Goal: Check status: Check status

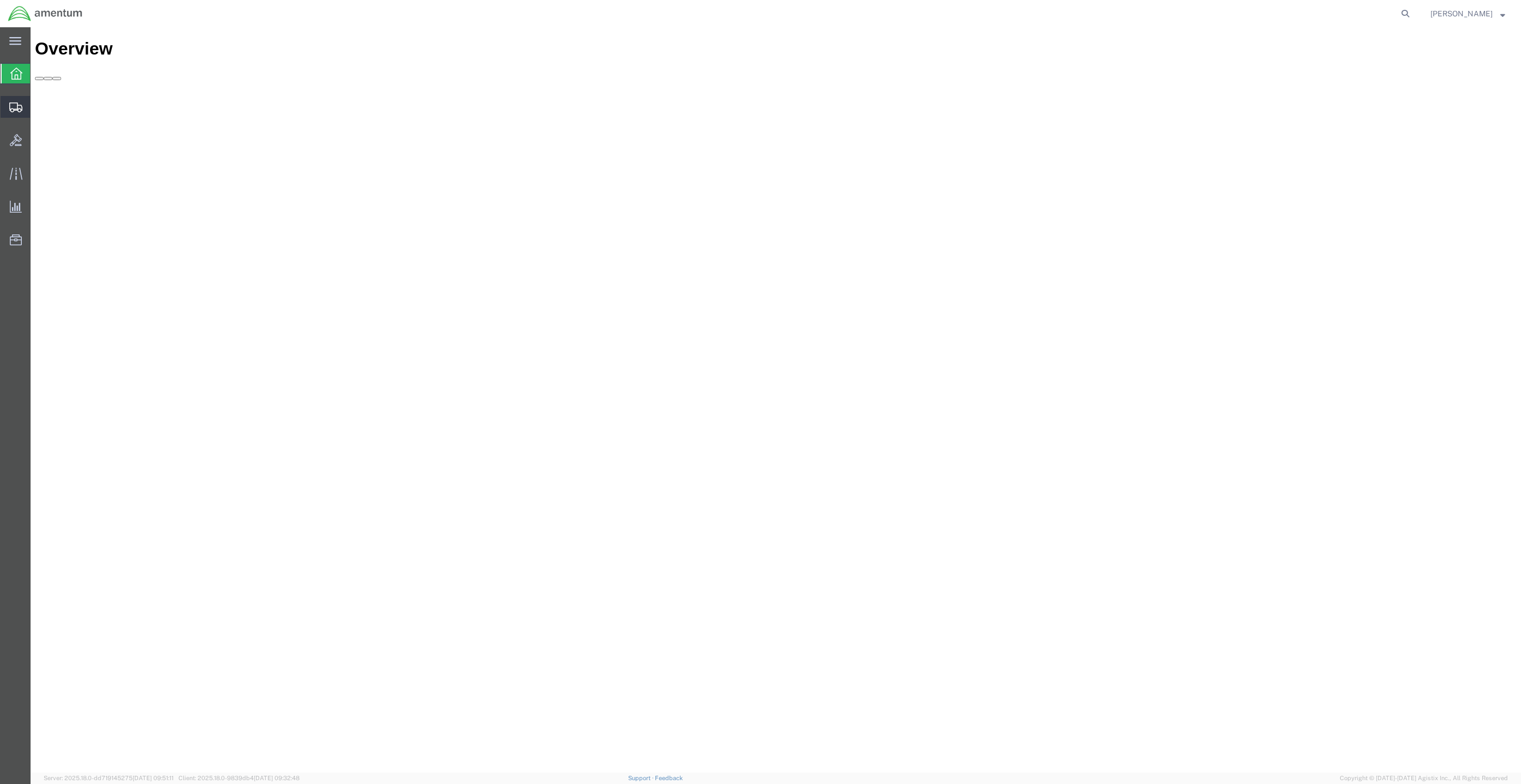
click at [6, 106] on div at bounding box center [16, 106] width 31 height 22
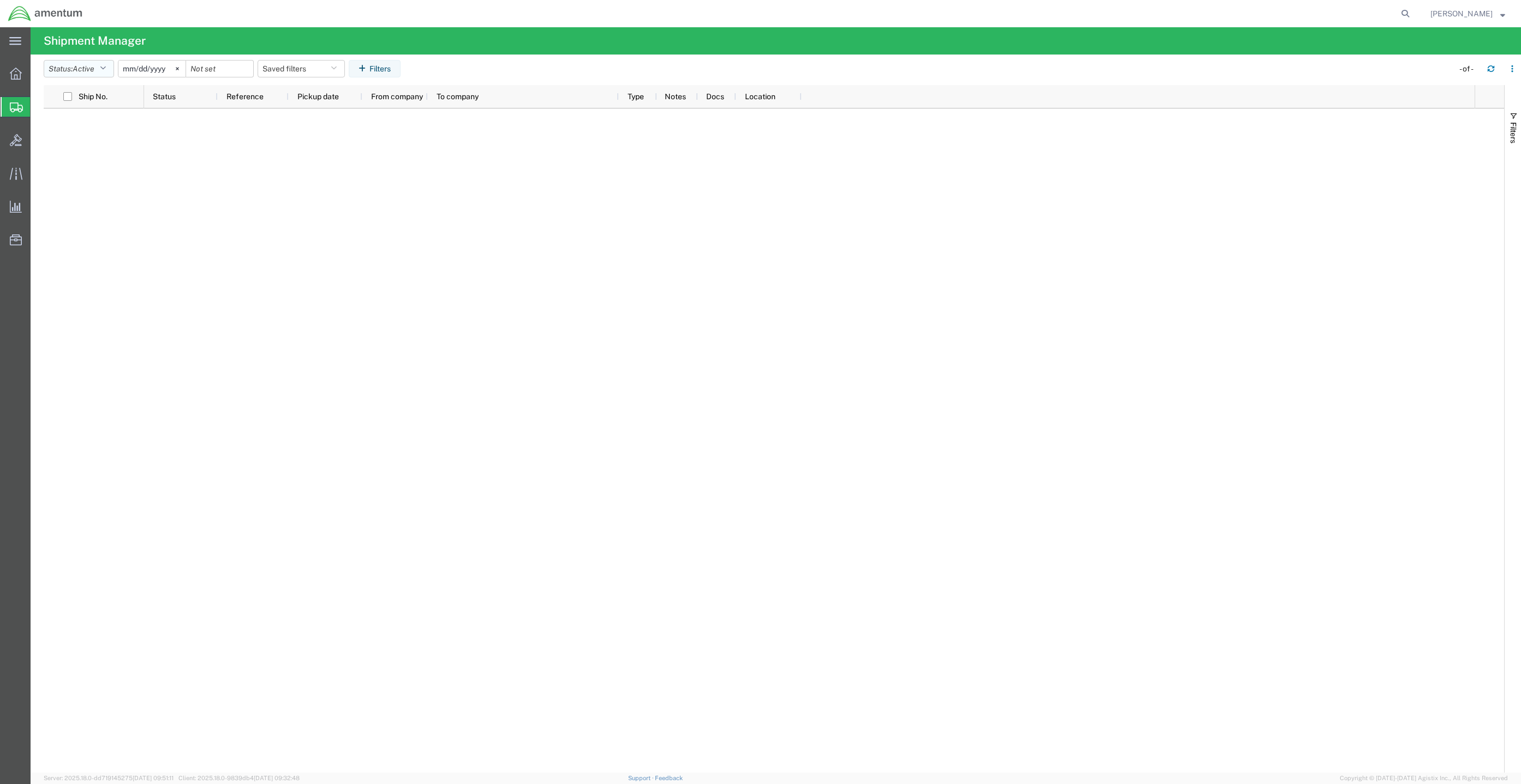
click at [106, 72] on icon "button" at bounding box center [103, 68] width 6 height 8
click at [98, 133] on span "All" at bounding box center [108, 126] width 127 height 17
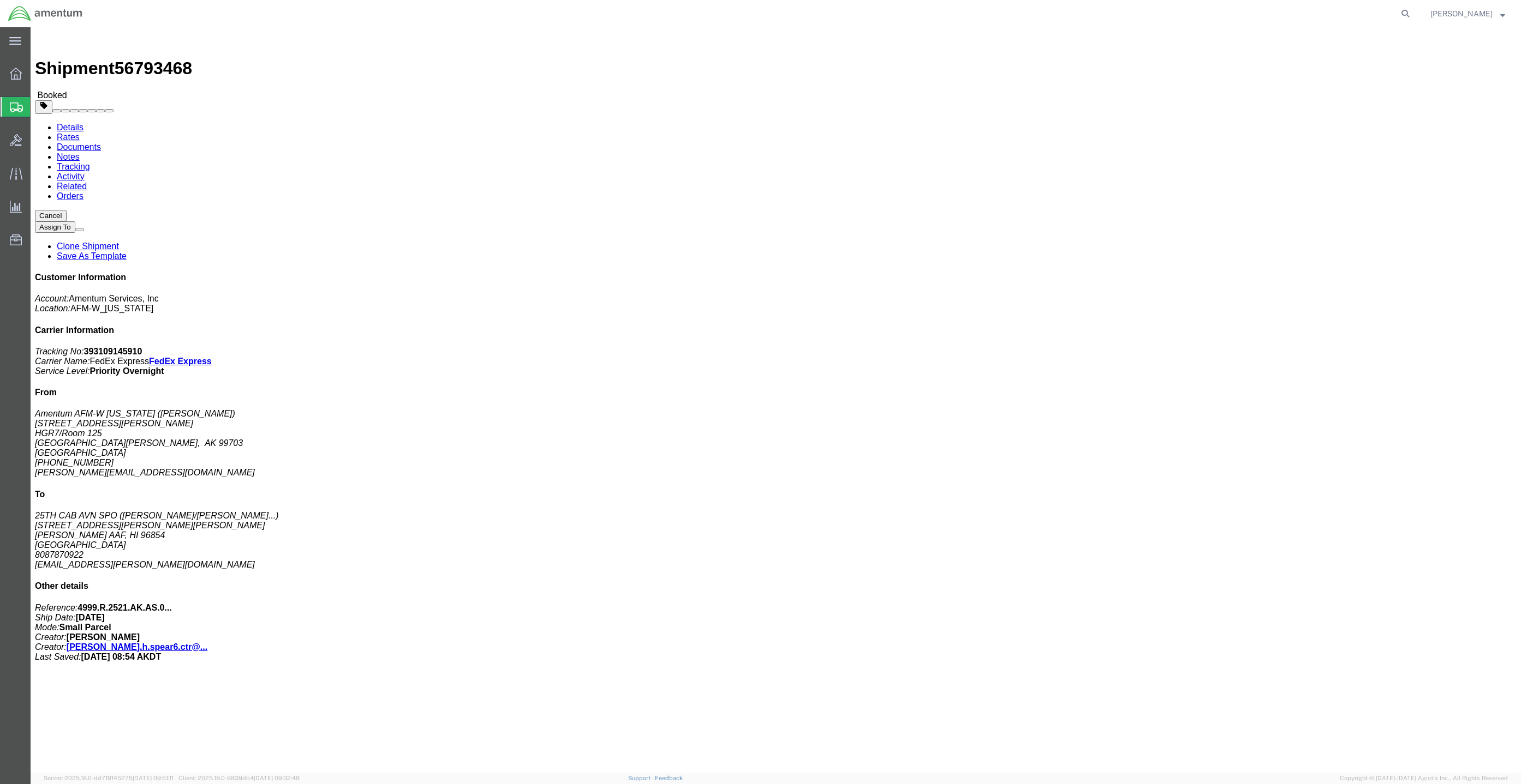
click link "Activity"
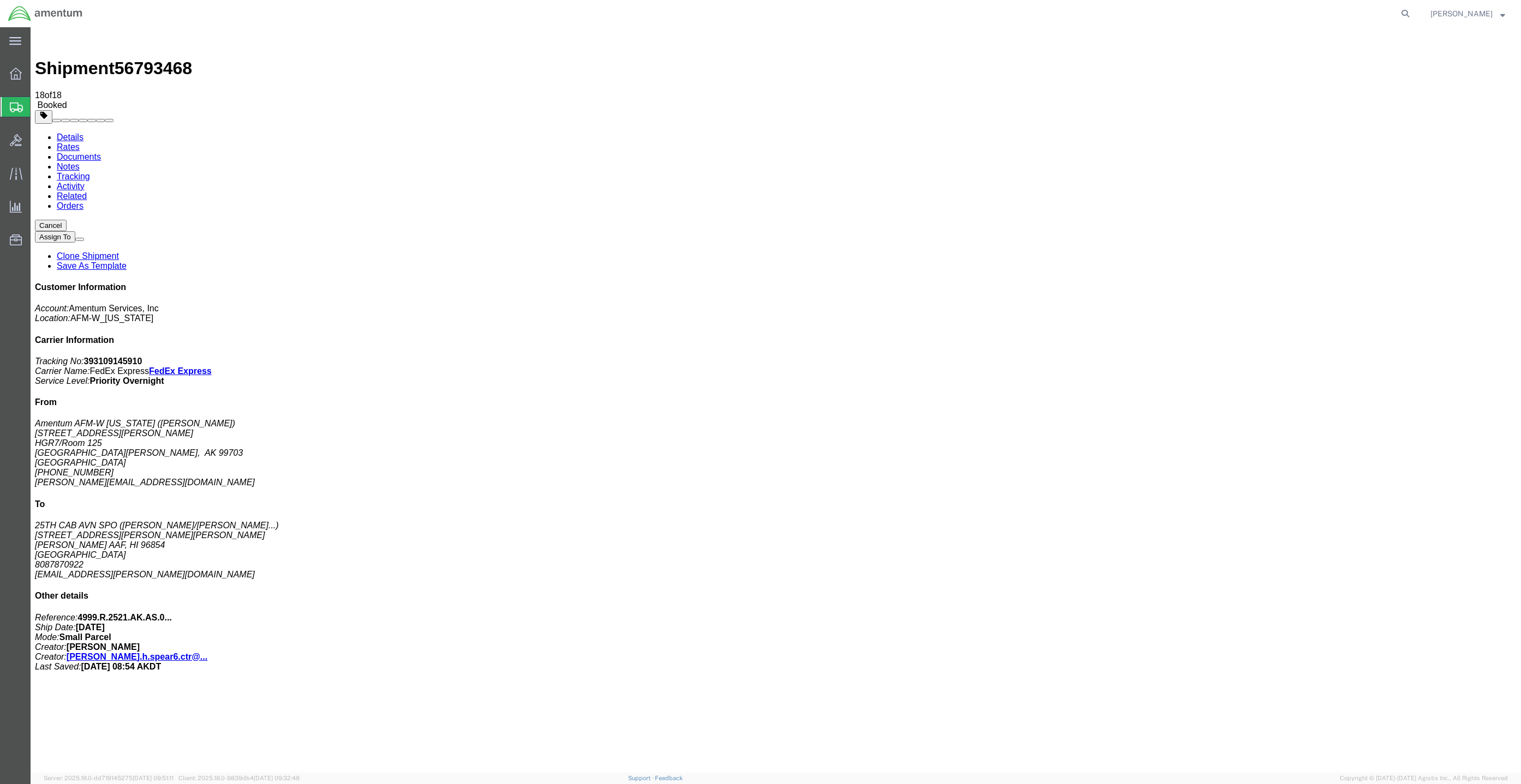
click at [154, 58] on span "56793468" at bounding box center [154, 68] width 78 height 19
copy span "56793468"
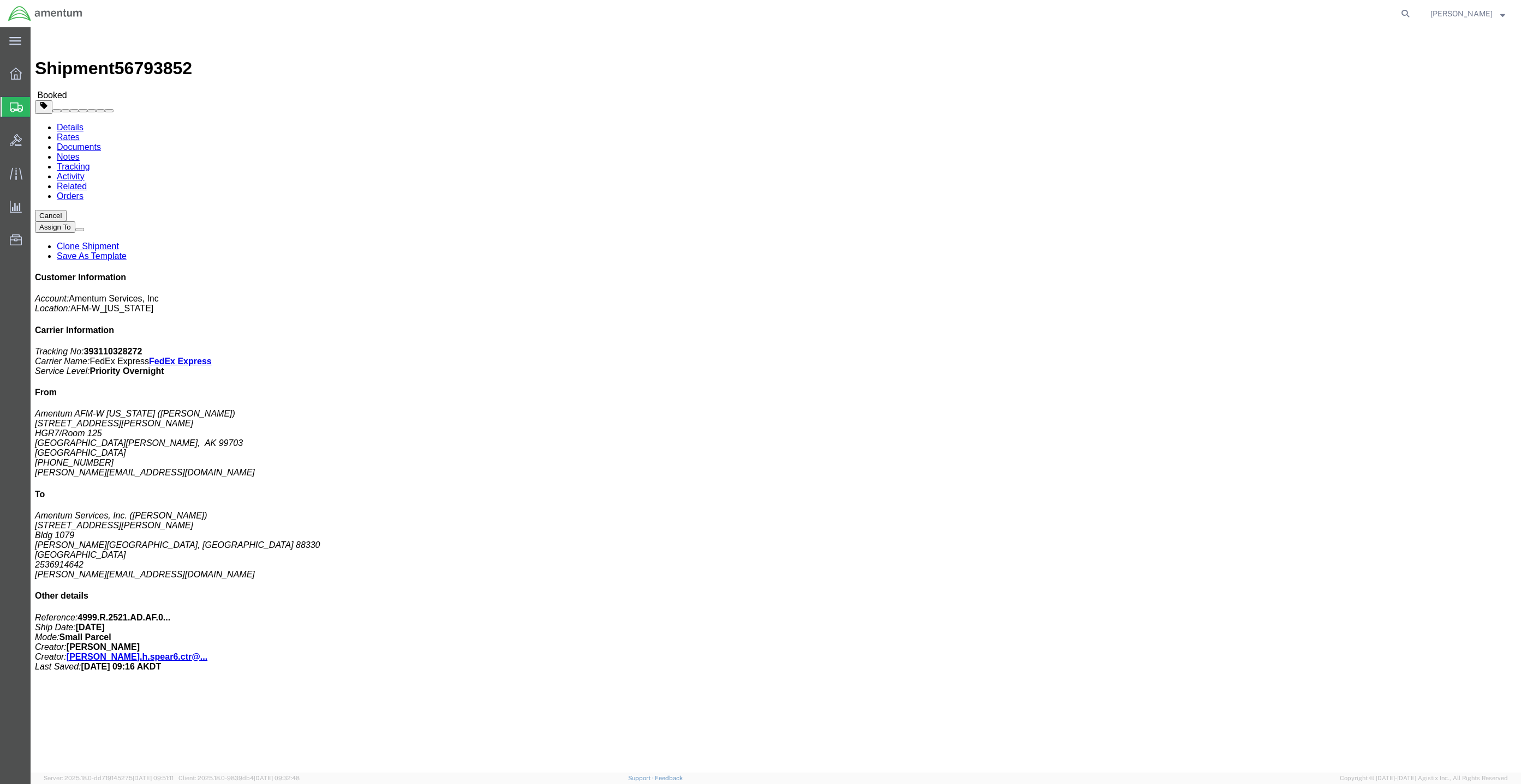
click link "Activity"
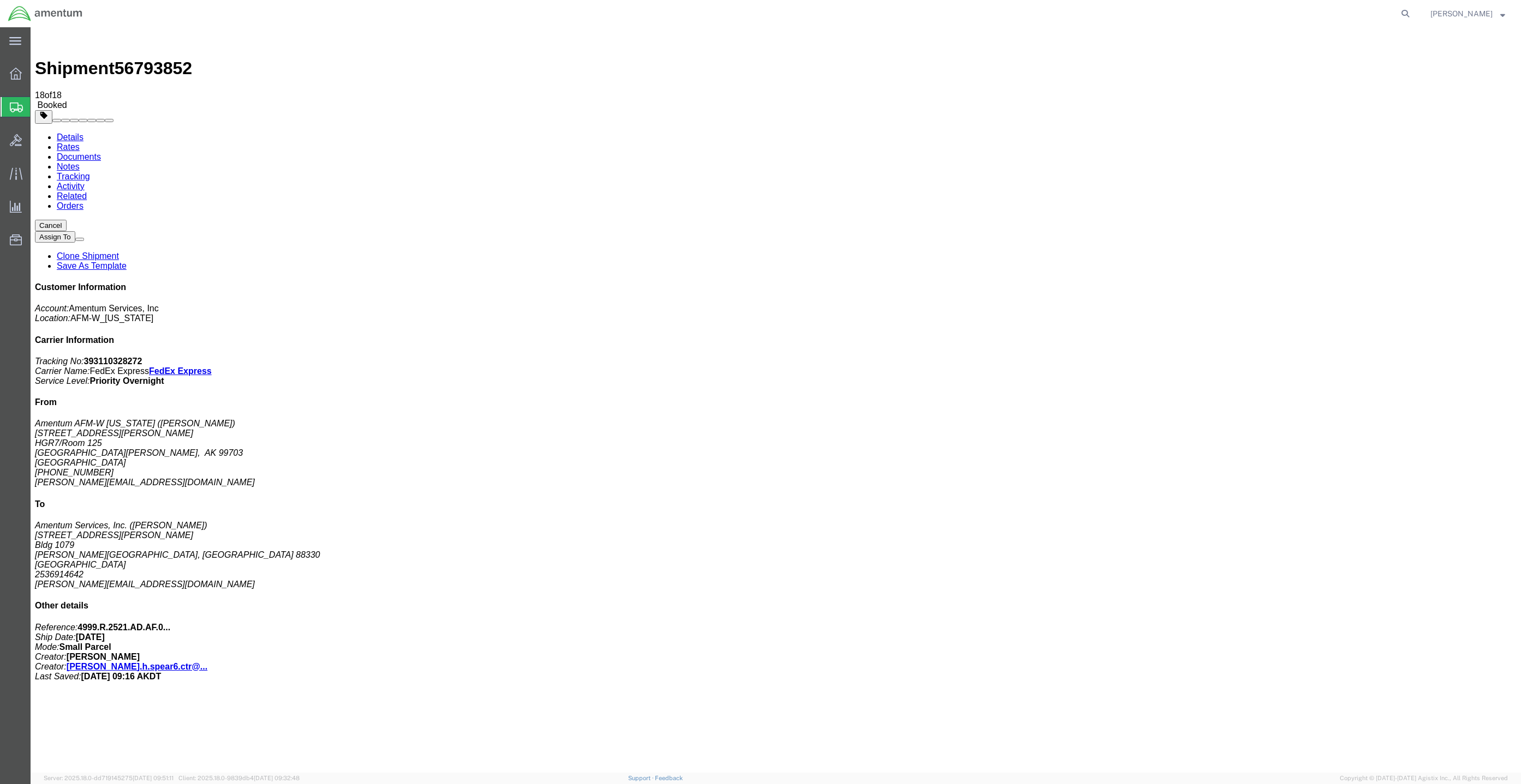
drag, startPoint x: 123, startPoint y: 153, endPoint x: 103, endPoint y: 156, distance: 20.2
copy td "AKDT"
click at [74, 133] on link "Details" at bounding box center [70, 137] width 26 height 9
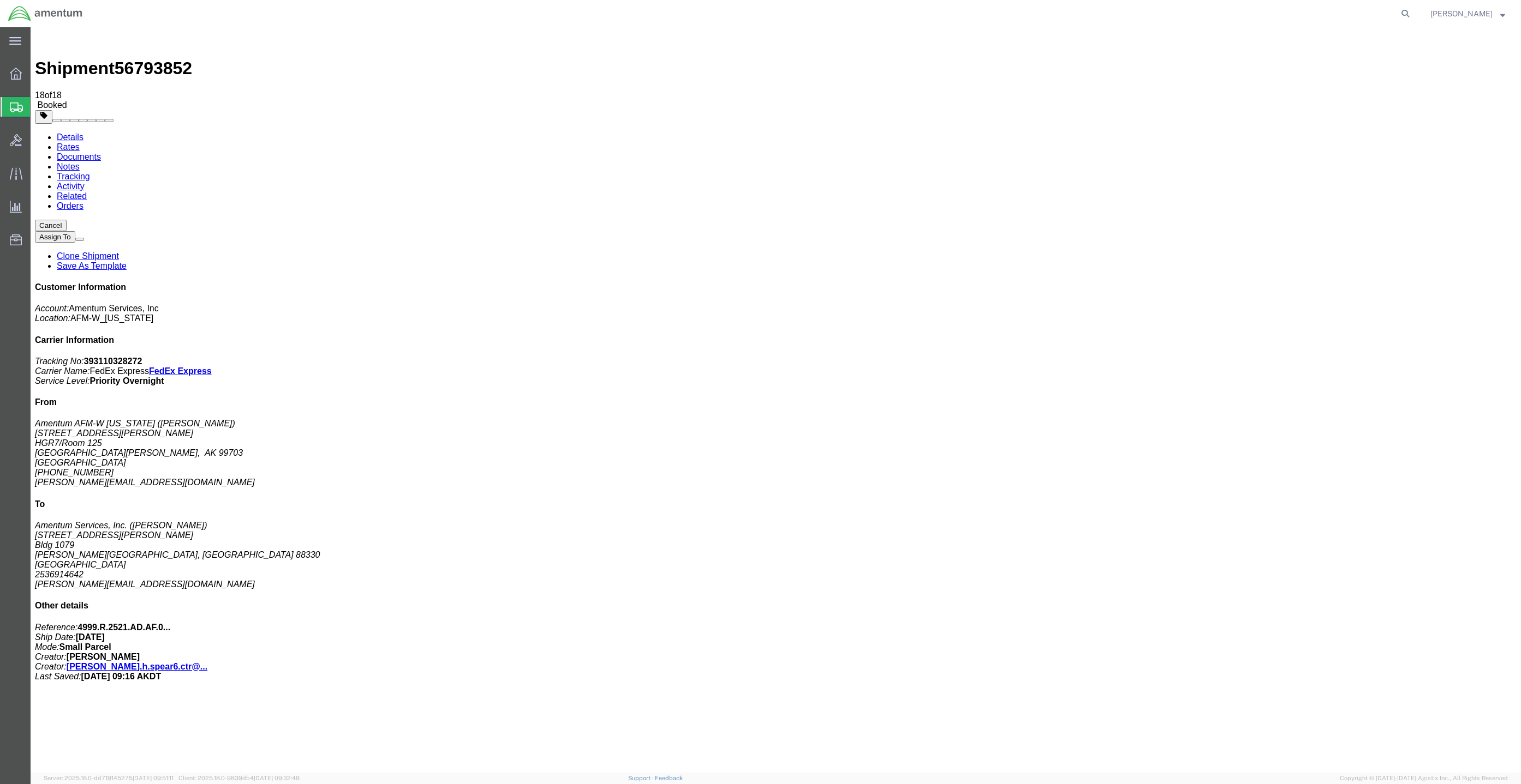
click p "Pieces: 3.00 Each"
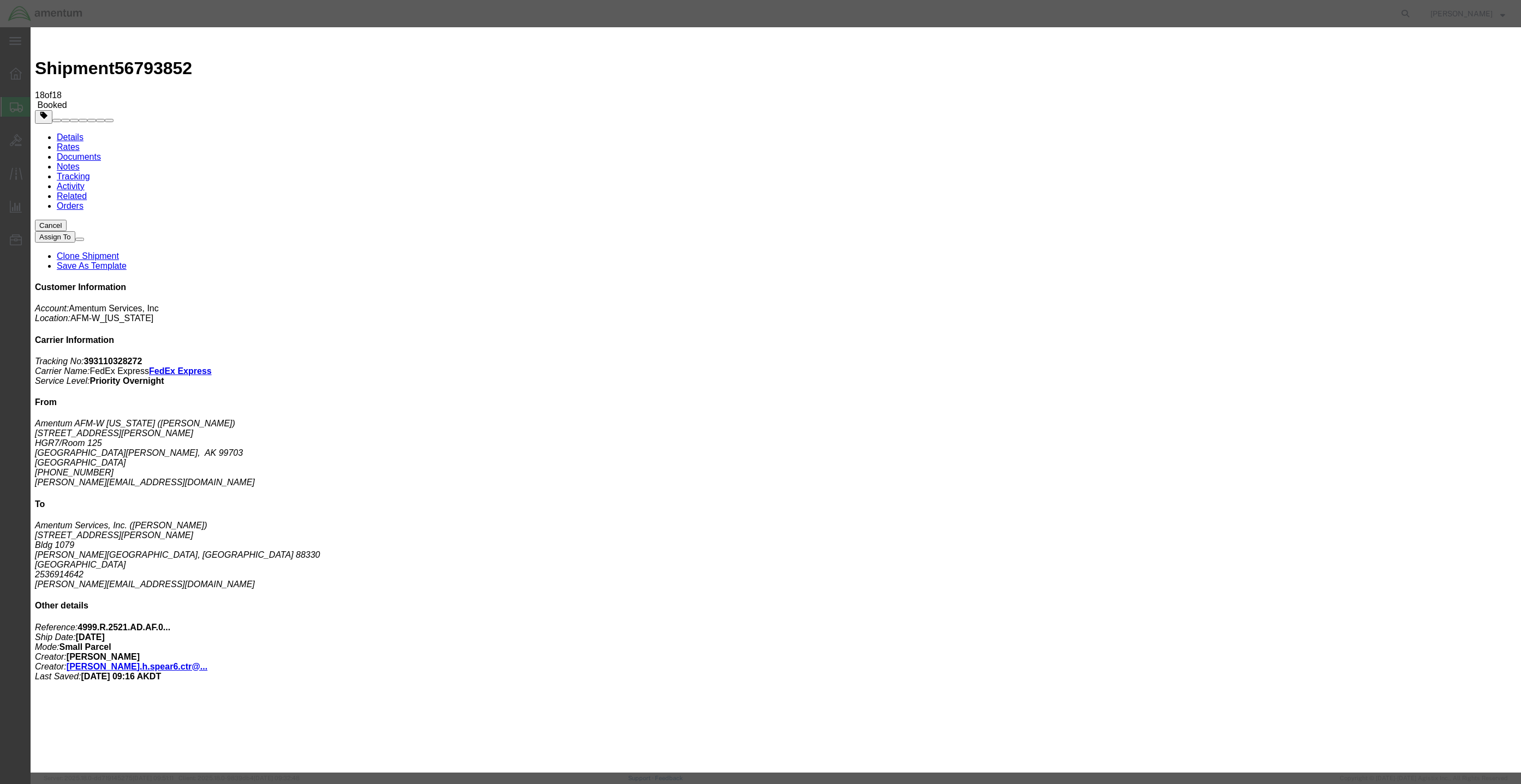
click button "button"
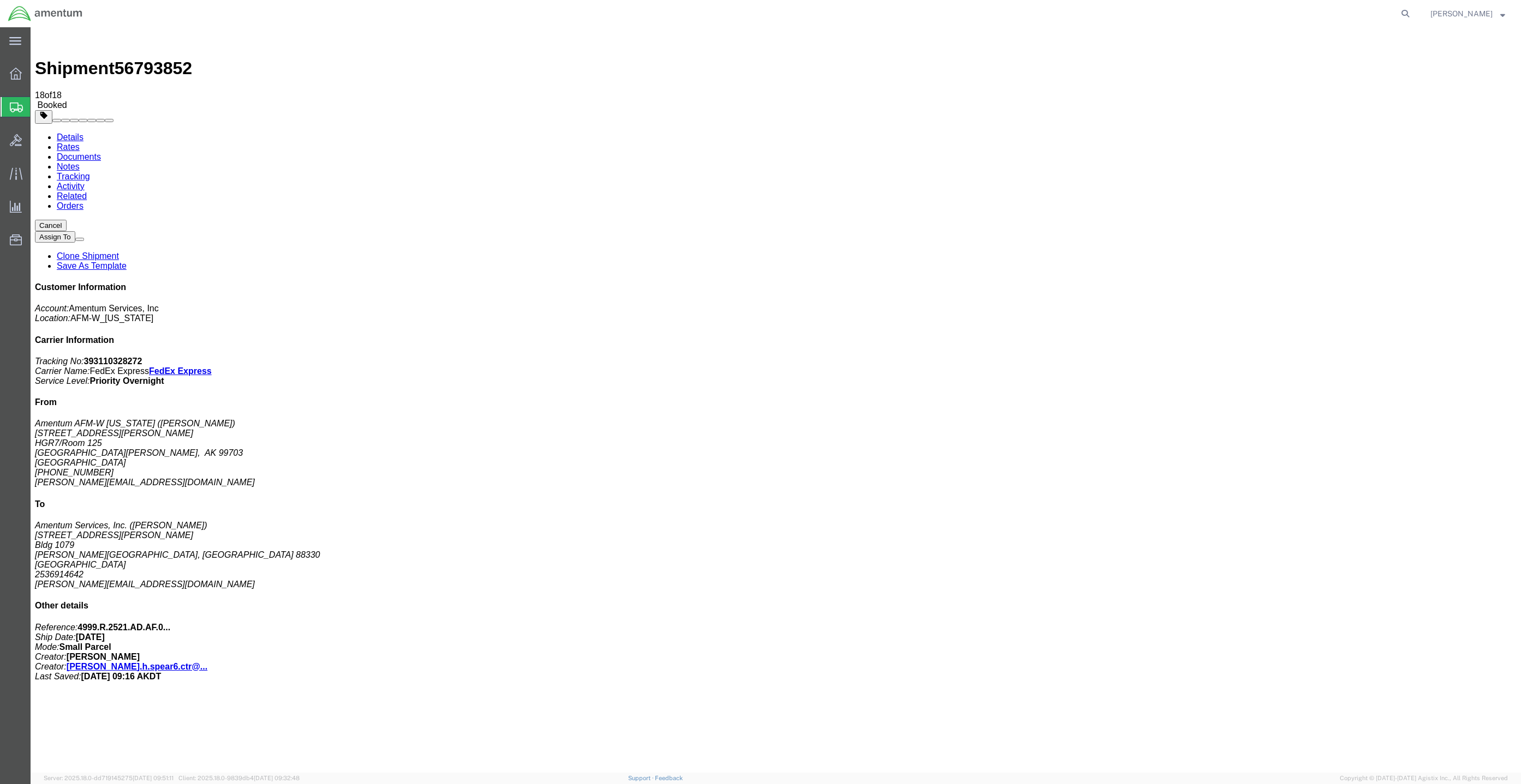
drag, startPoint x: 102, startPoint y: 128, endPoint x: 10, endPoint y: 127, distance: 92.0
click address "Amentum AFM-W [US_STATE] ([PERSON_NAME]) [STREET_ADDRESS][PERSON_NAME][PERSON_N…"
copy address "[STREET_ADDRESS][PERSON_NAME]"
drag, startPoint x: 63, startPoint y: 149, endPoint x: 11, endPoint y: 151, distance: 52.0
click address "Amentum AFM-W [US_STATE] ([PERSON_NAME]) [STREET_ADDRESS][PERSON_NAME][PERSON_N…"
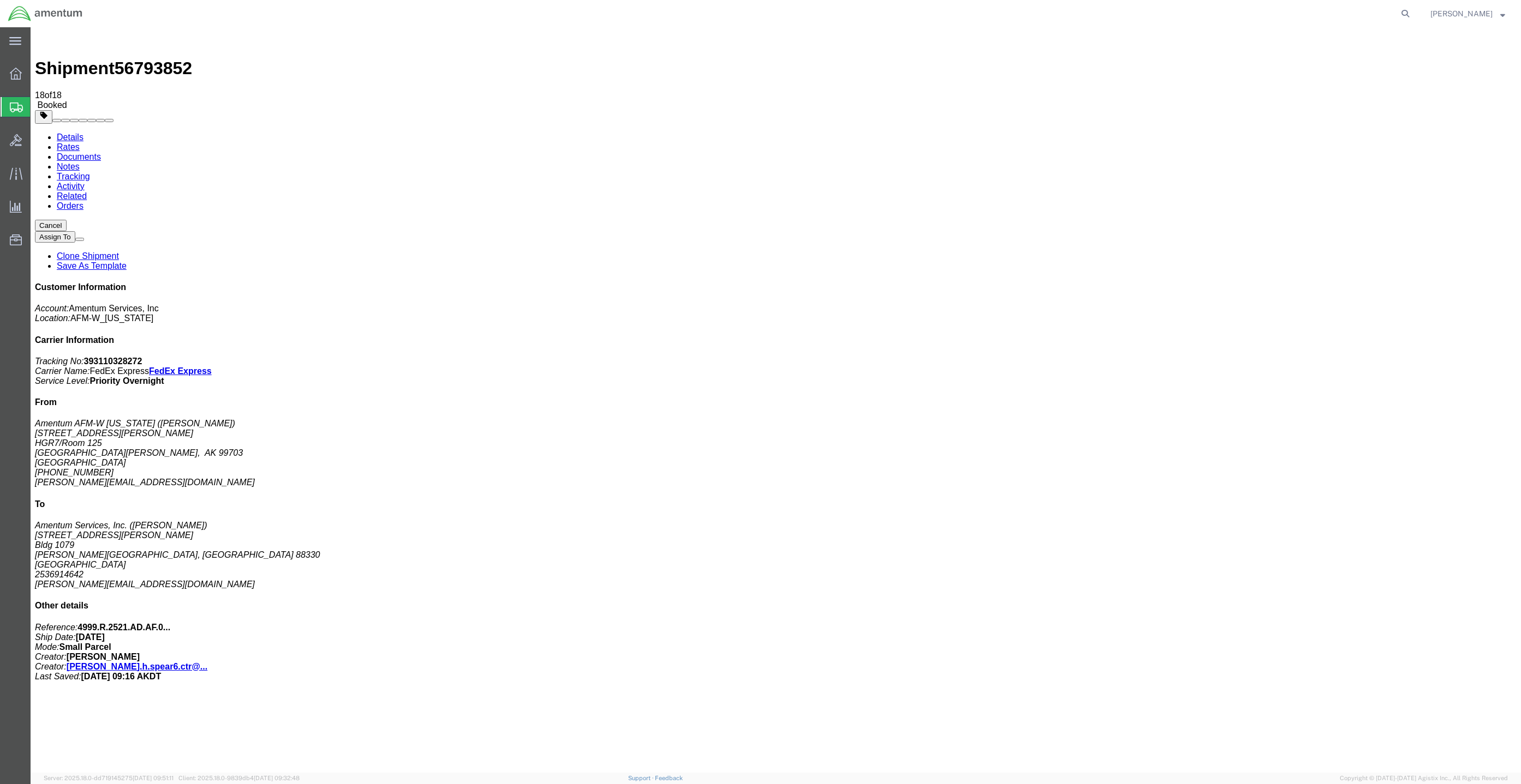
copy address "[GEOGRAPHIC_DATA][PERSON_NAME]"
drag, startPoint x: 331, startPoint y: 153, endPoint x: 378, endPoint y: 146, distance: 47.5
click address "Amentum Services, Inc. ([PERSON_NAME]) [STREET_ADDRESS][PERSON_NAME][PERSON_NAM…"
copy address "[PERSON_NAME][GEOGRAPHIC_DATA]"
click div "Leg 1 - Small Parcel"
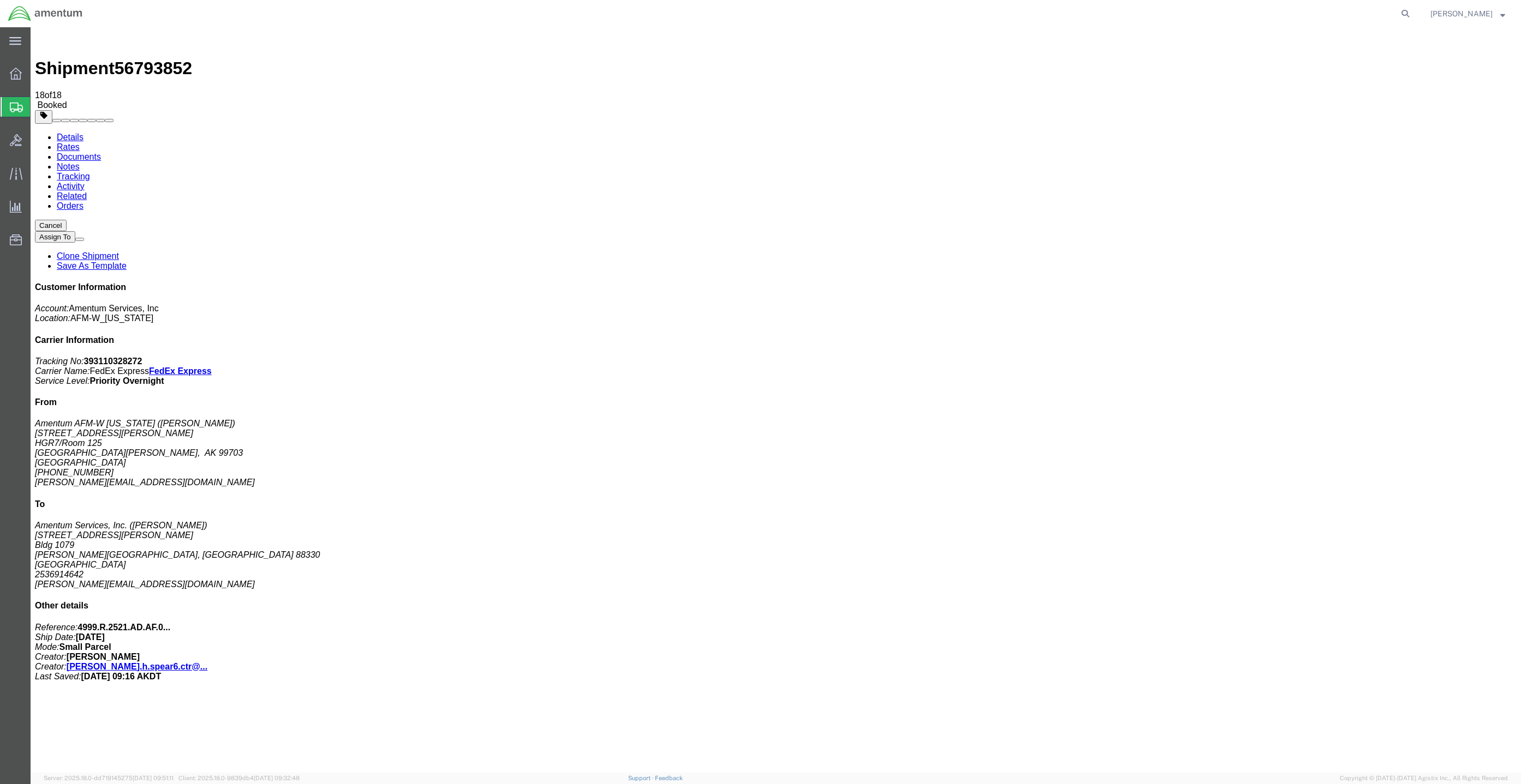
click link "Activity"
click at [167, 58] on span "56793852" at bounding box center [154, 68] width 78 height 19
copy span "56793852"
click at [19, 103] on icon at bounding box center [16, 108] width 13 height 10
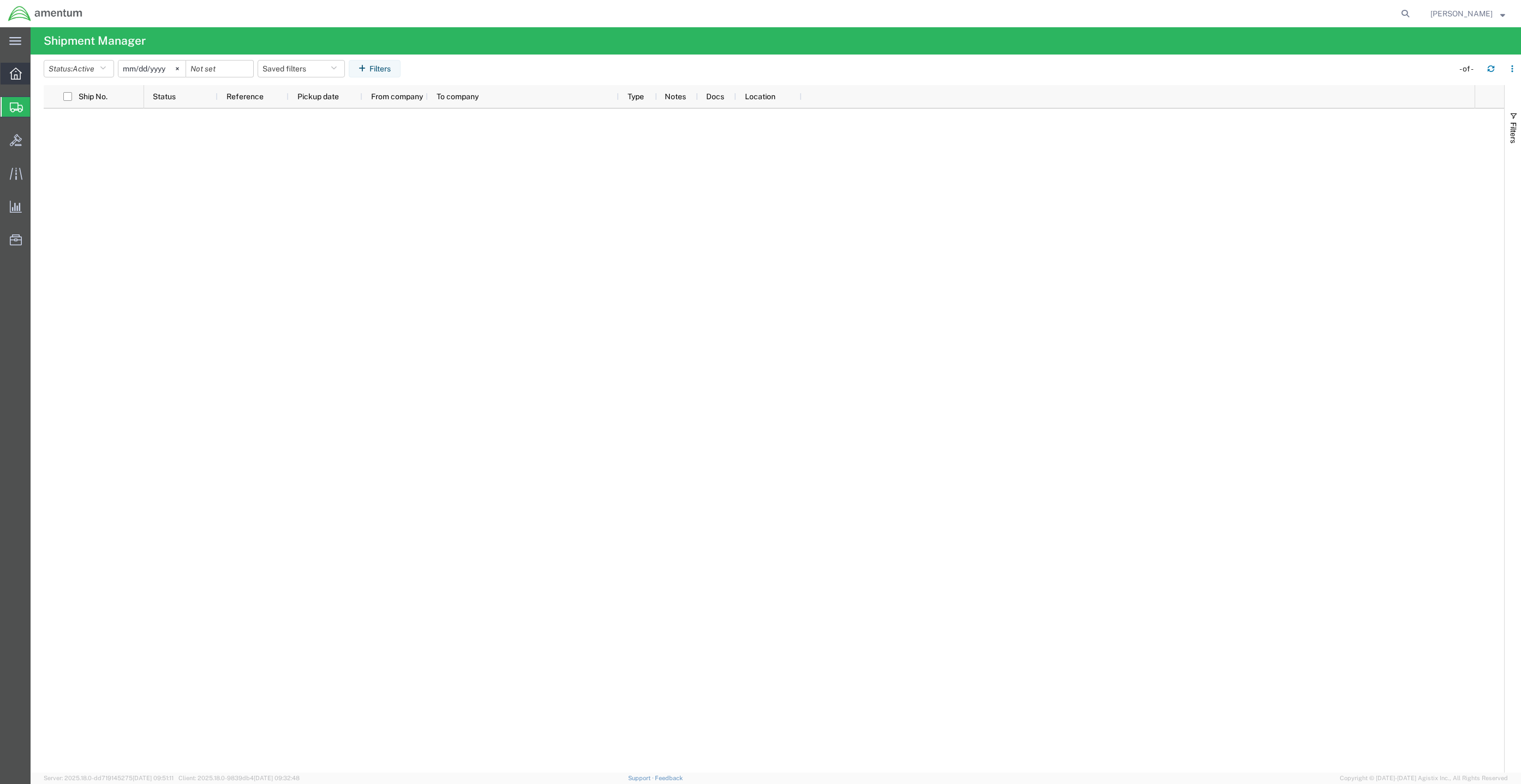
click at [18, 79] on icon at bounding box center [15, 73] width 12 height 12
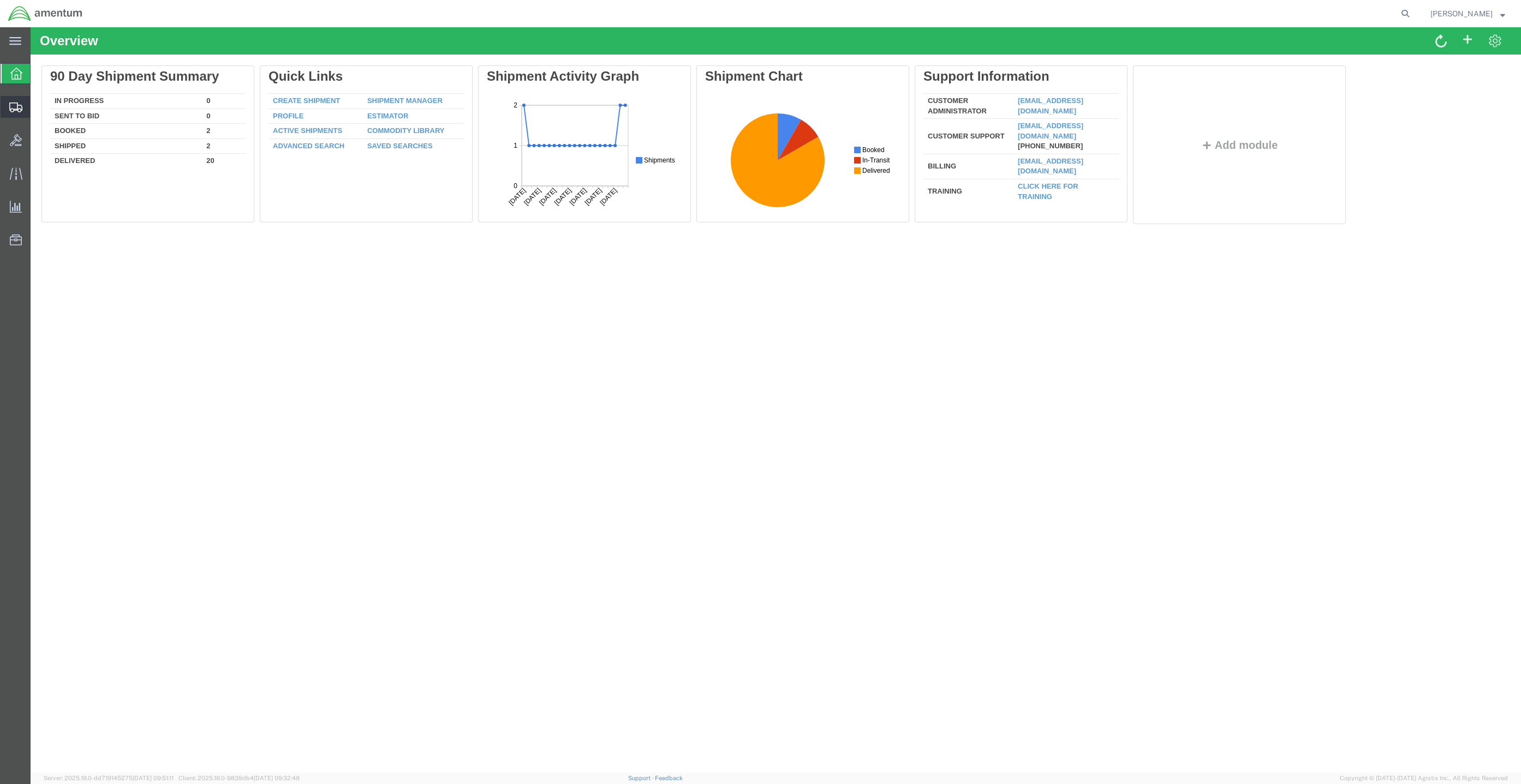
click at [18, 101] on svg-icon at bounding box center [15, 107] width 13 height 11
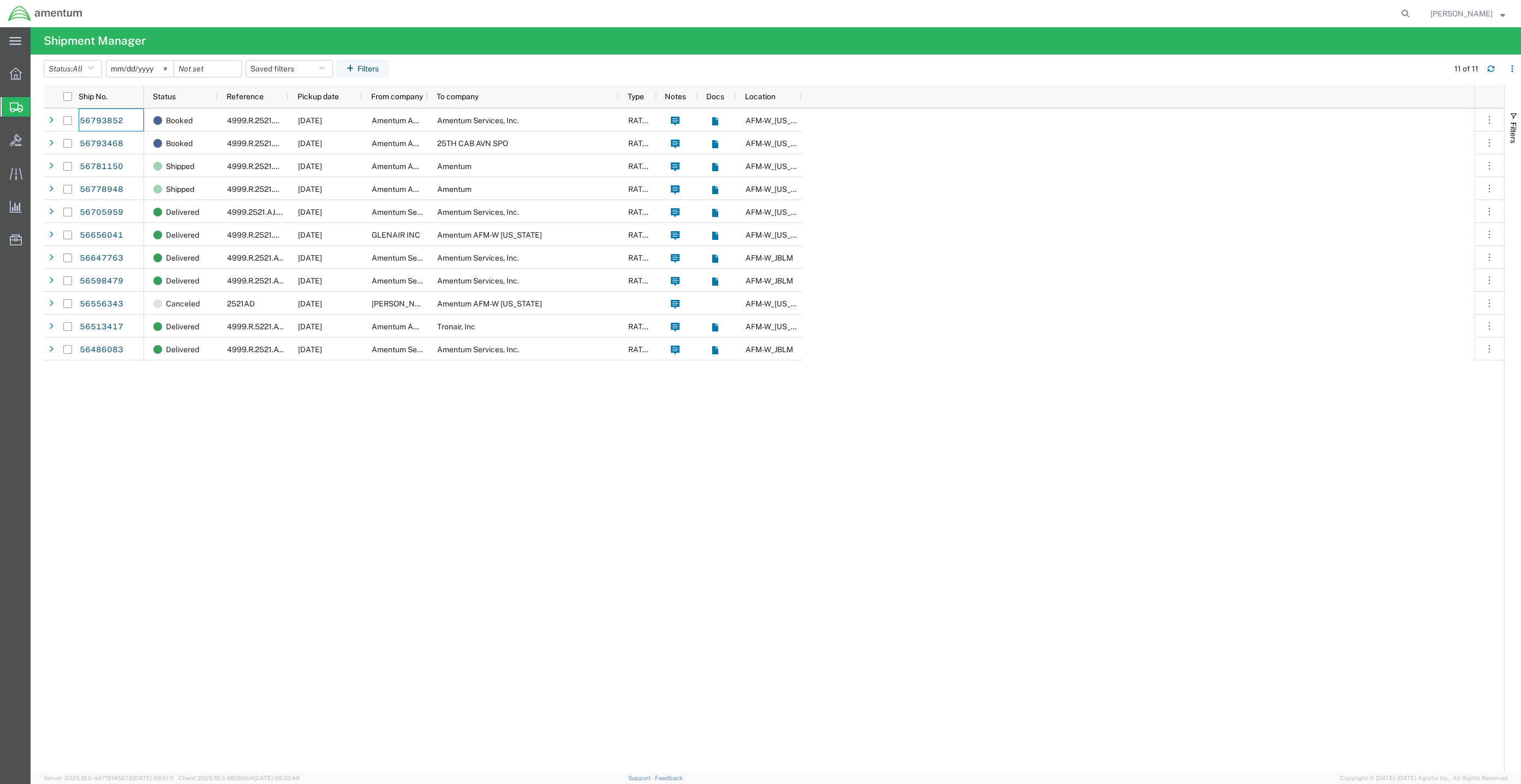
click at [1462, 11] on span "[PERSON_NAME]" at bounding box center [1461, 13] width 63 height 12
click at [1458, 80] on link "Logout" at bounding box center [1467, 76] width 91 height 19
